Goal: Find specific page/section: Find specific page/section

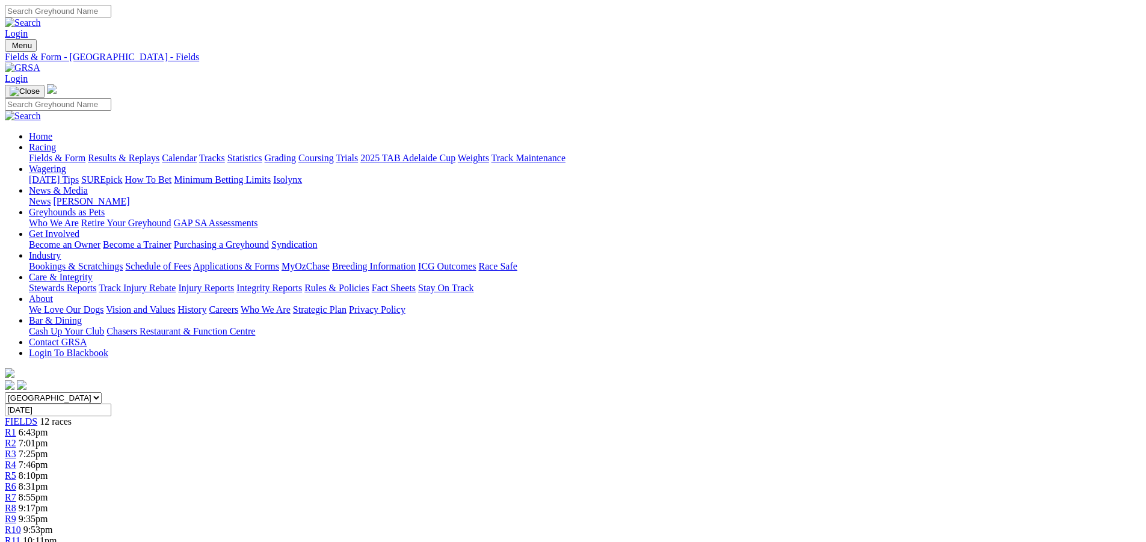
click at [197, 153] on link "Calendar" at bounding box center [179, 158] width 35 height 10
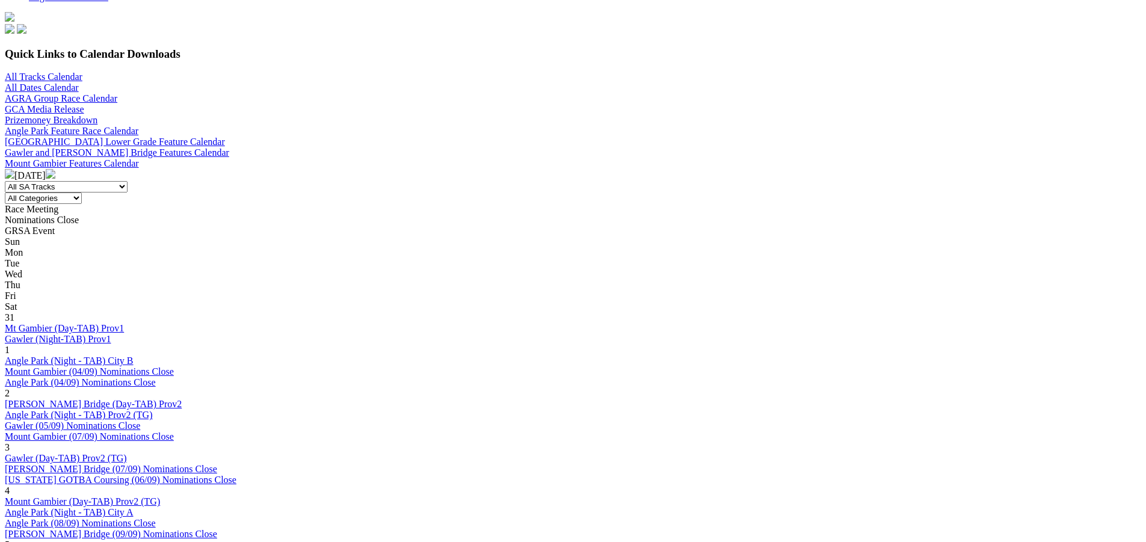
scroll to position [361, 0]
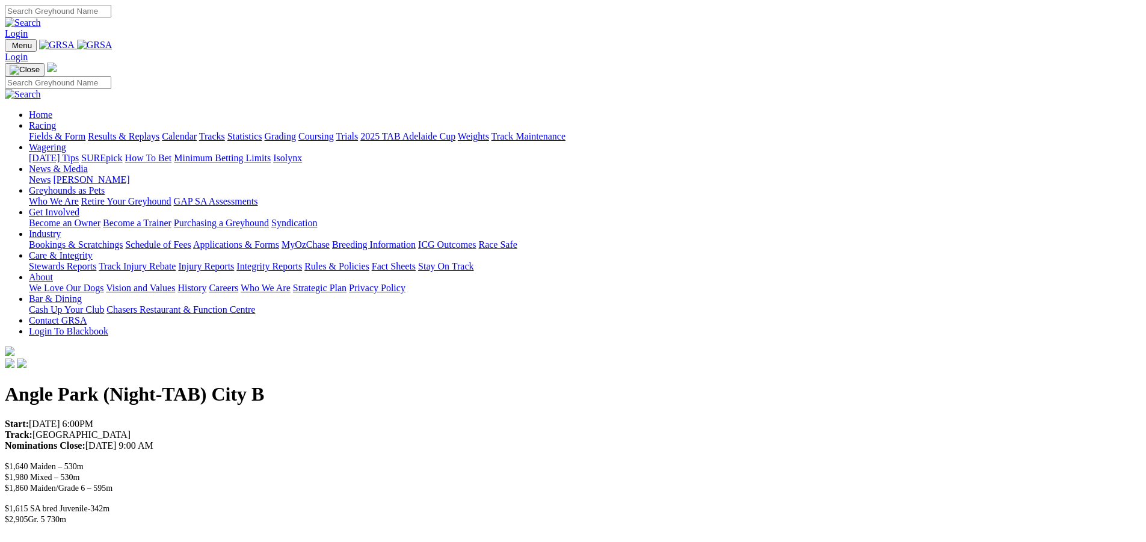
click at [113, 47] on img at bounding box center [95, 45] width 36 height 11
